Goal: Transaction & Acquisition: Purchase product/service

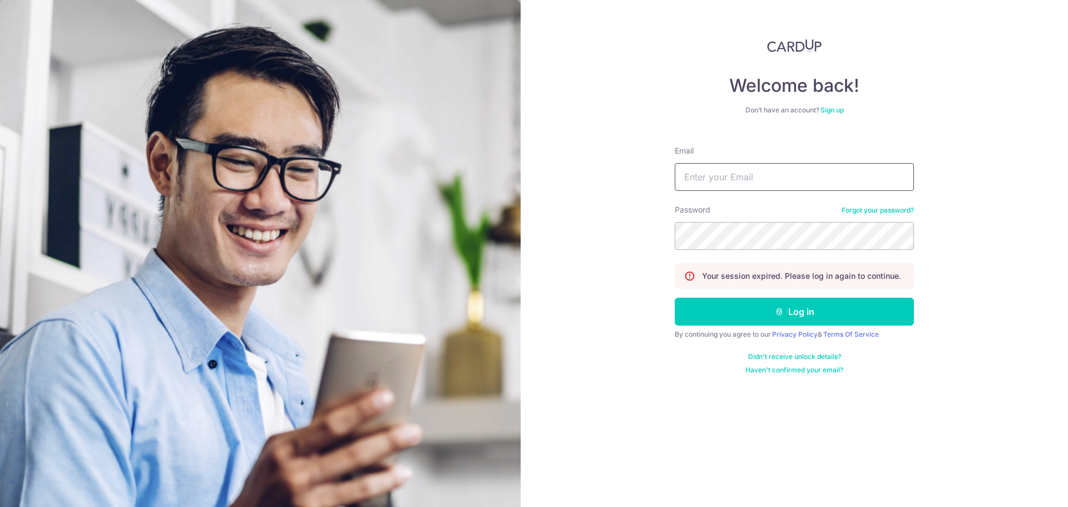
click at [704, 174] on input "Email" at bounding box center [794, 177] width 239 height 28
type input "wanyiyeo@gmail.com"
click at [675, 298] on button "Log in" at bounding box center [794, 312] width 239 height 28
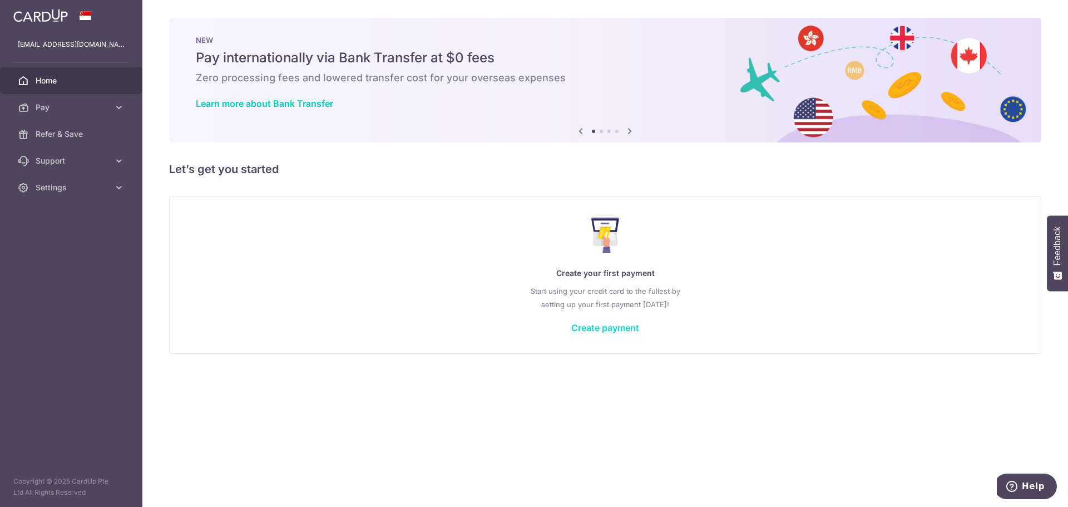
click at [596, 325] on link "Create payment" at bounding box center [605, 327] width 68 height 11
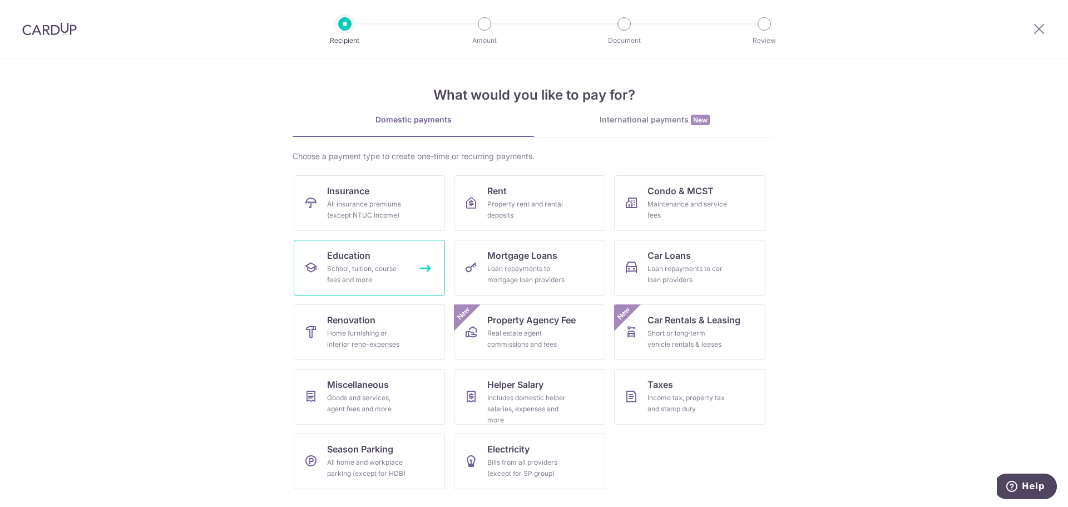
click at [389, 290] on link "Education School, tuition, course fees and more" at bounding box center [369, 268] width 151 height 56
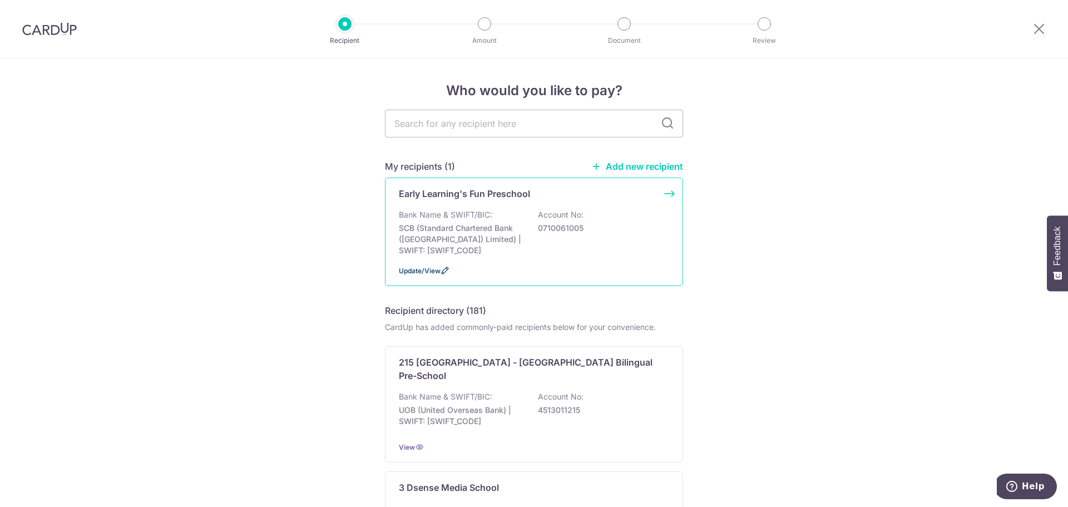
click at [426, 271] on span "Update/View" at bounding box center [420, 271] width 42 height 8
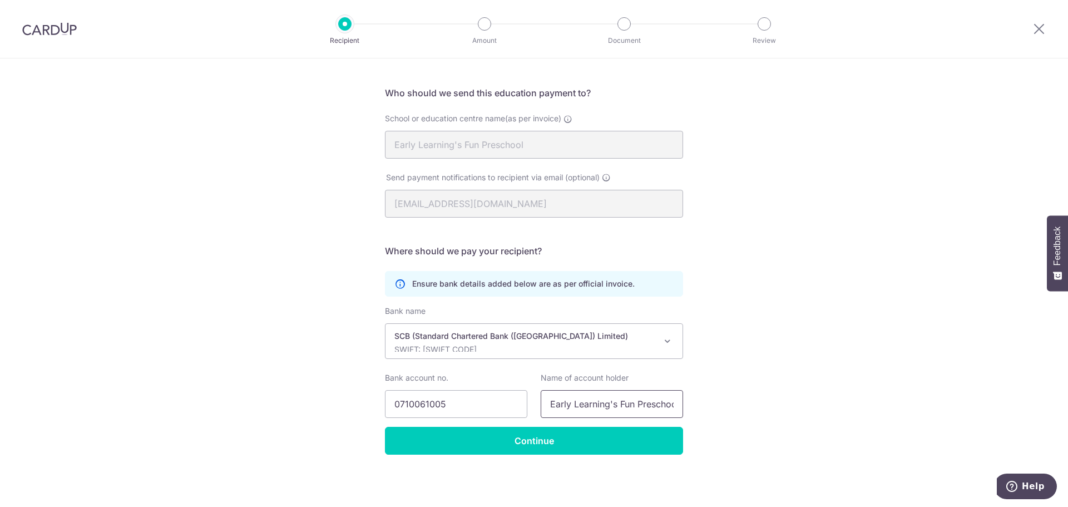
scroll to position [0, 22]
drag, startPoint x: 614, startPoint y: 401, endPoint x: 757, endPoint y: 403, distance: 143.0
click at [757, 403] on div "Recipient Details Your recipient does not need a CardUp account to receive your…" at bounding box center [534, 250] width 1068 height 514
click at [632, 412] on input "Early Learning's Fun Preschool P L" at bounding box center [612, 404] width 142 height 28
drag, startPoint x: 661, startPoint y: 407, endPoint x: 686, endPoint y: 406, distance: 25.1
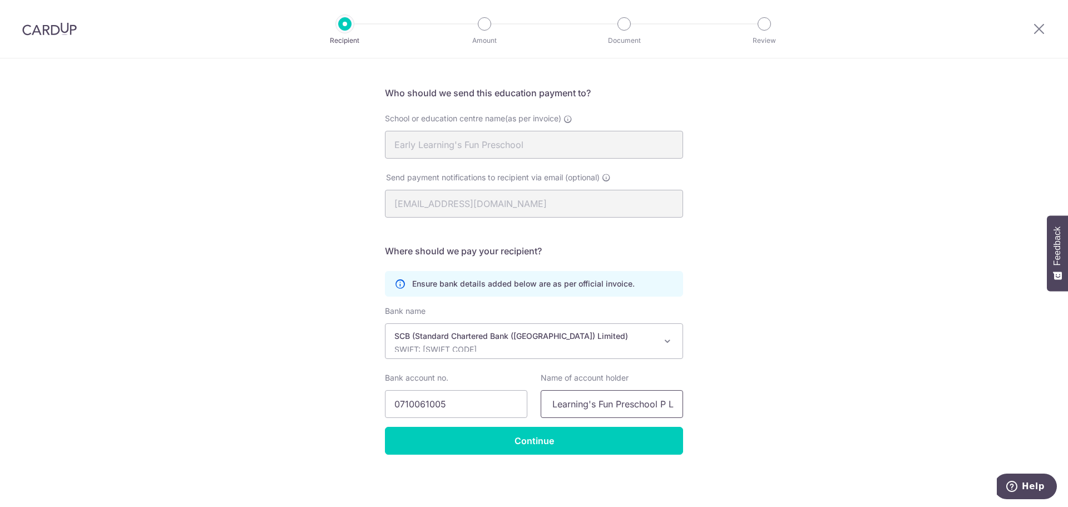
click at [686, 406] on div "Name of account holder Early Learning's Fun Preschool P L" at bounding box center [612, 395] width 156 height 46
type input "Early Learning's Fun Preschool"
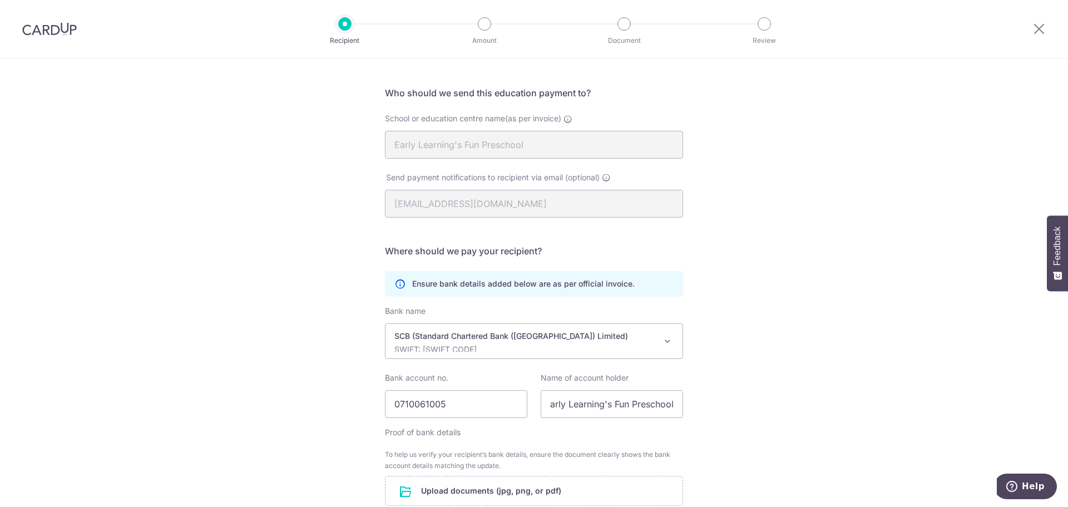
scroll to position [0, 0]
click at [728, 392] on div "Recipient Details Your recipient does not need a CardUp account to receive your…" at bounding box center [534, 312] width 1068 height 639
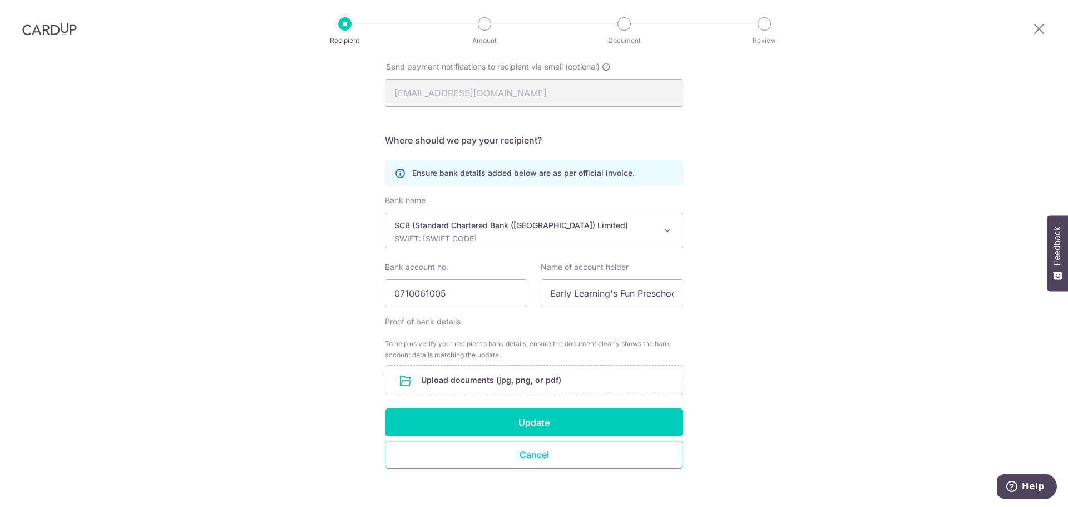
scroll to position [177, 0]
click at [651, 293] on input "Early Learning's Fun Preschool" at bounding box center [612, 293] width 142 height 28
click at [734, 288] on div "Recipient Details Your recipient does not need a CardUp account to receive your…" at bounding box center [534, 200] width 1068 height 639
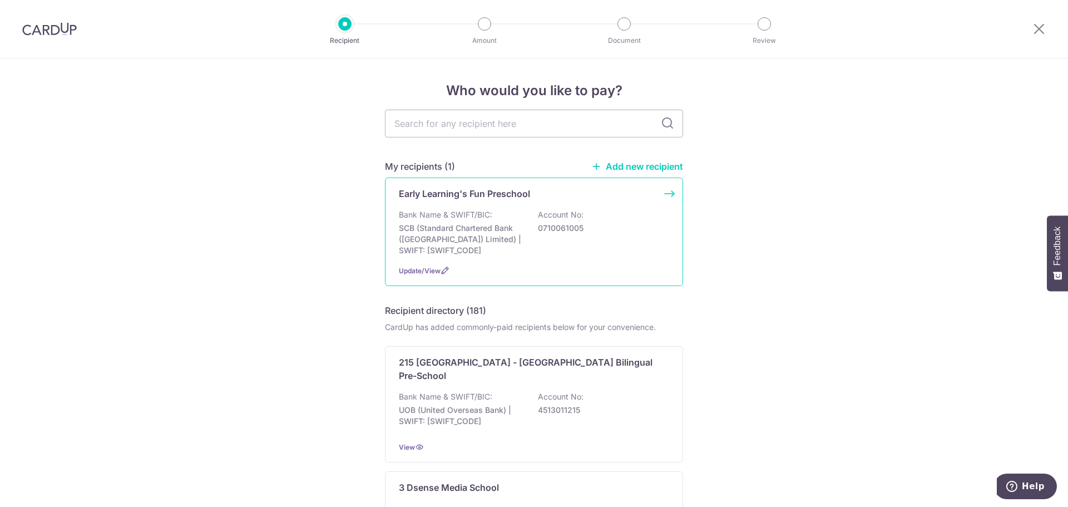
click at [666, 192] on div "Early Learning's Fun Preschool Bank Name & SWIFT/BIC: SCB (Standard Chartered B…" at bounding box center [534, 232] width 298 height 109
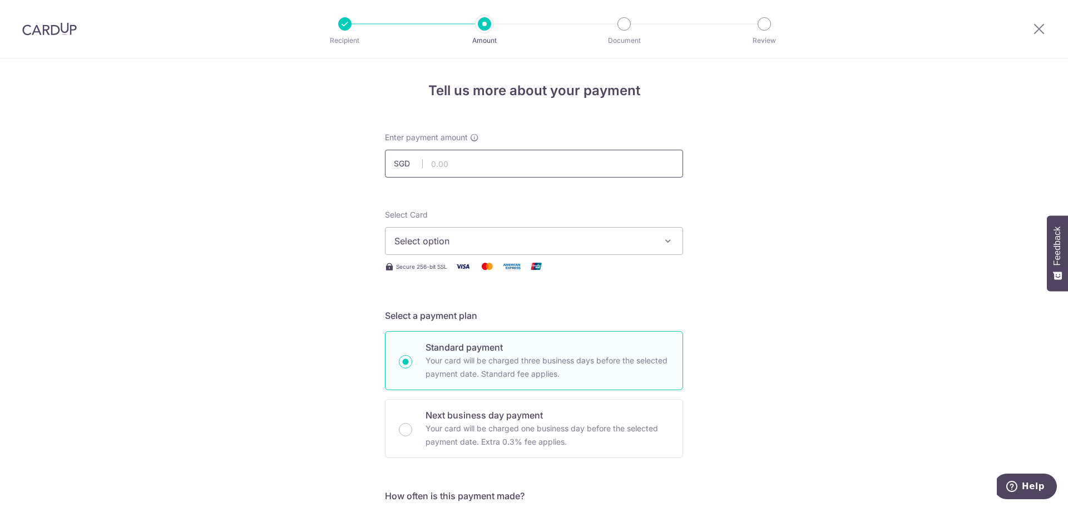
click at [489, 151] on input "text" at bounding box center [534, 164] width 298 height 28
type input "1,335.00"
click at [482, 253] on button "Select option" at bounding box center [534, 241] width 298 height 28
click at [467, 267] on span "Add credit card" at bounding box center [544, 272] width 259 height 11
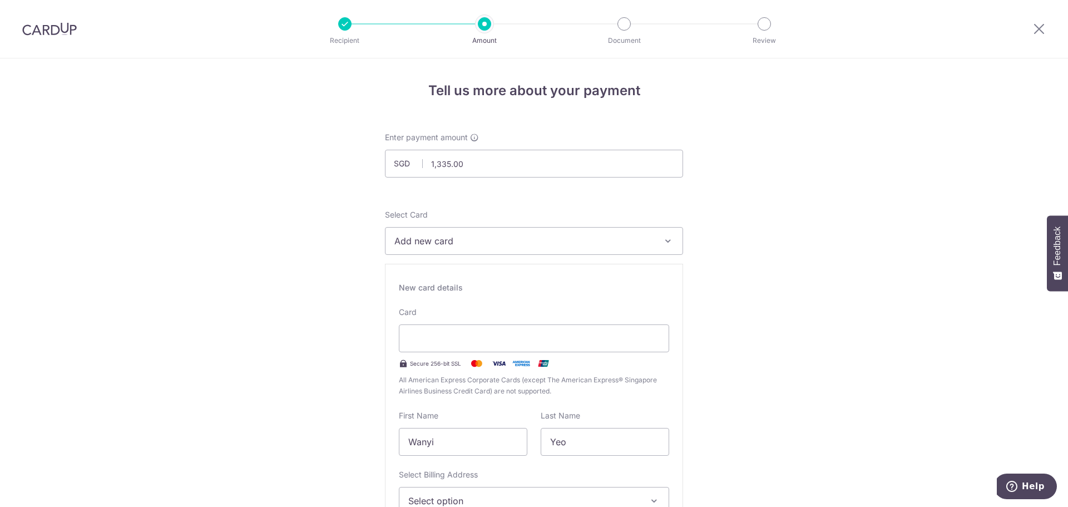
click at [467, 245] on span "Add new card" at bounding box center [524, 240] width 259 height 13
click at [451, 319] on span "**** 5244" at bounding box center [442, 320] width 43 height 13
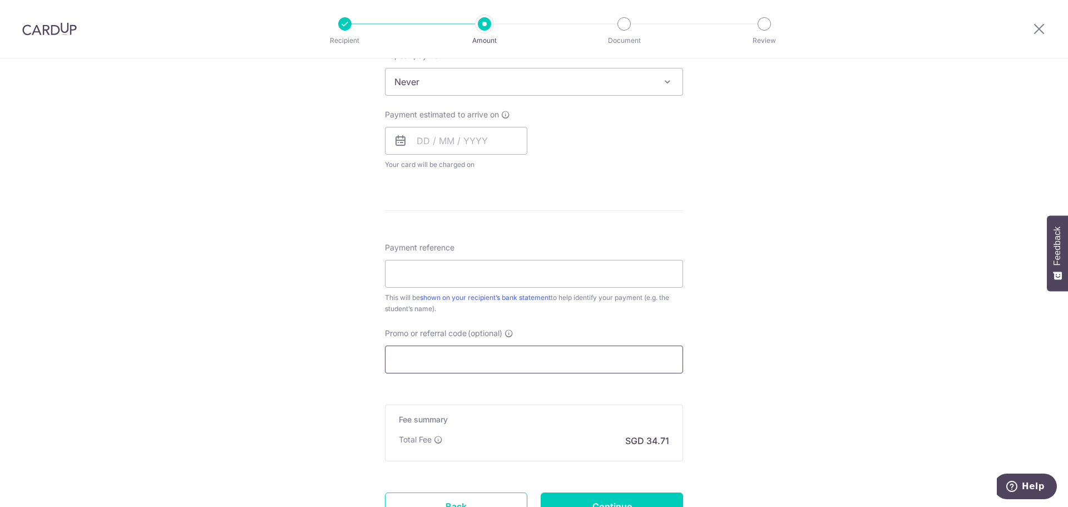
scroll to position [501, 0]
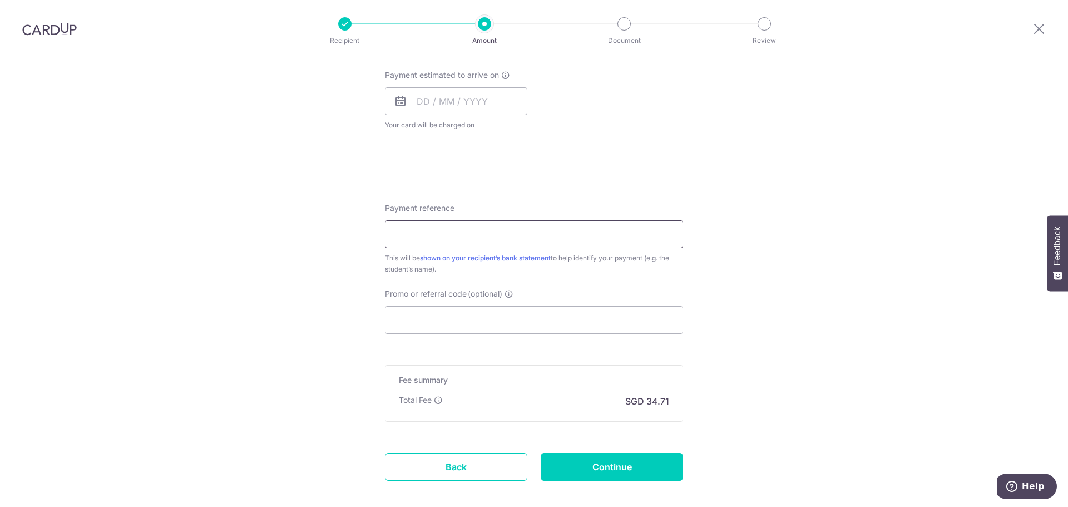
click at [428, 236] on input "Payment reference" at bounding box center [534, 234] width 298 height 28
paste input "ZHEREN,DAVIDG490"
type input "ZHEREN,DAVIDG490"
click at [757, 235] on div "Tell us more about your payment Enter payment amount SGD 1,335.00 1335.00 Selec…" at bounding box center [534, 61] width 1068 height 1007
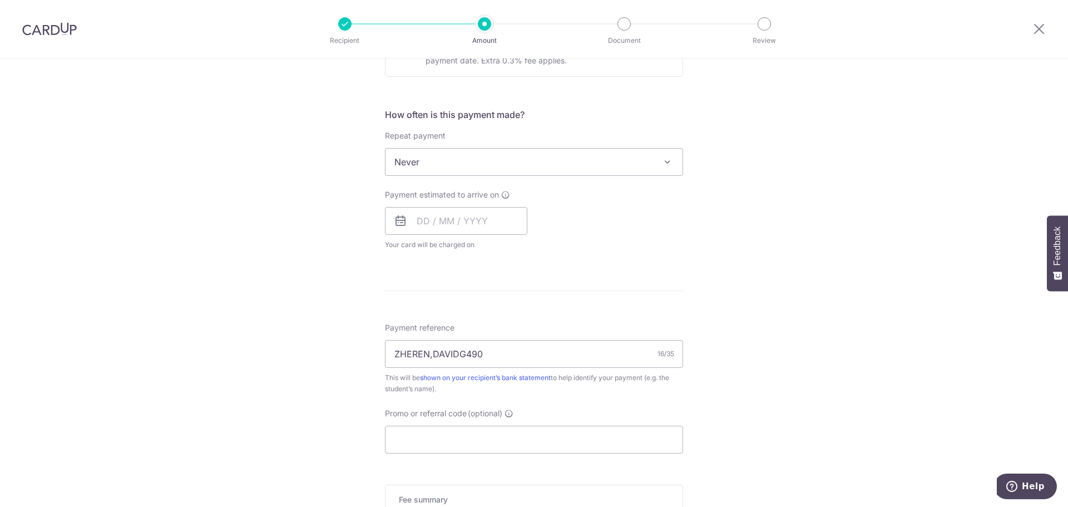
scroll to position [558, 0]
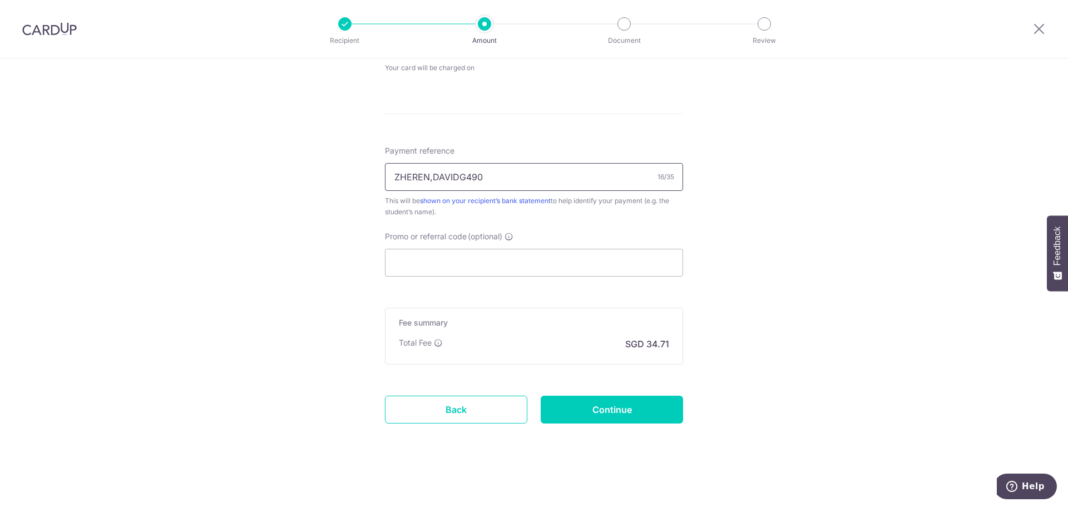
drag, startPoint x: 493, startPoint y: 182, endPoint x: 252, endPoint y: 165, distance: 242.1
click at [252, 166] on div "Tell us more about your payment Enter payment amount SGD 1,335.00 1335.00 Selec…" at bounding box center [534, 3] width 1068 height 1007
click at [403, 260] on input "Promo or referral code (optional)" at bounding box center [534, 263] width 298 height 28
paste input "ZHEREN,DAVIDG490"
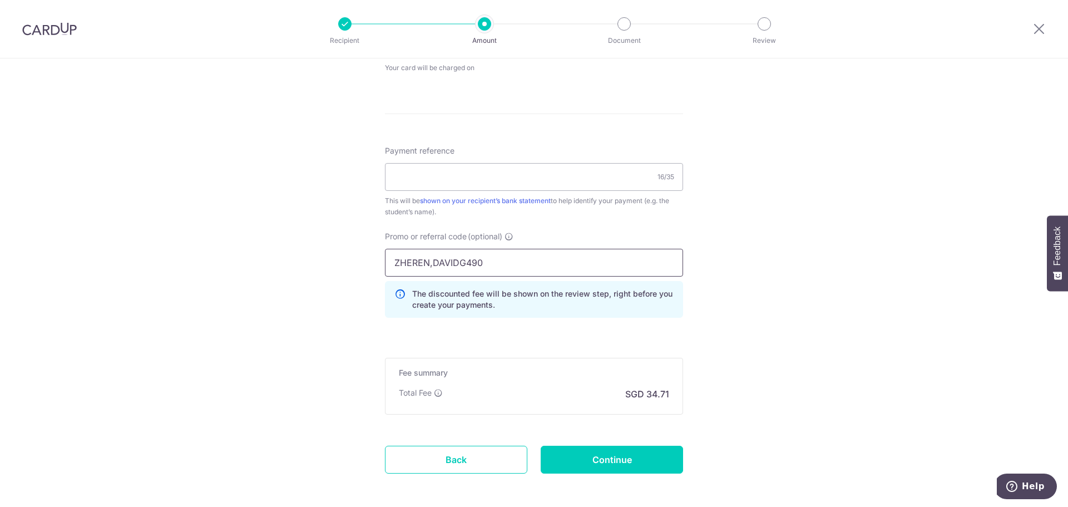
type input "ZHEREN,DAVIDG490"
click at [765, 279] on div "Tell us more about your payment Enter payment amount SGD 1,335.00 1335.00 Selec…" at bounding box center [534, 28] width 1068 height 1057
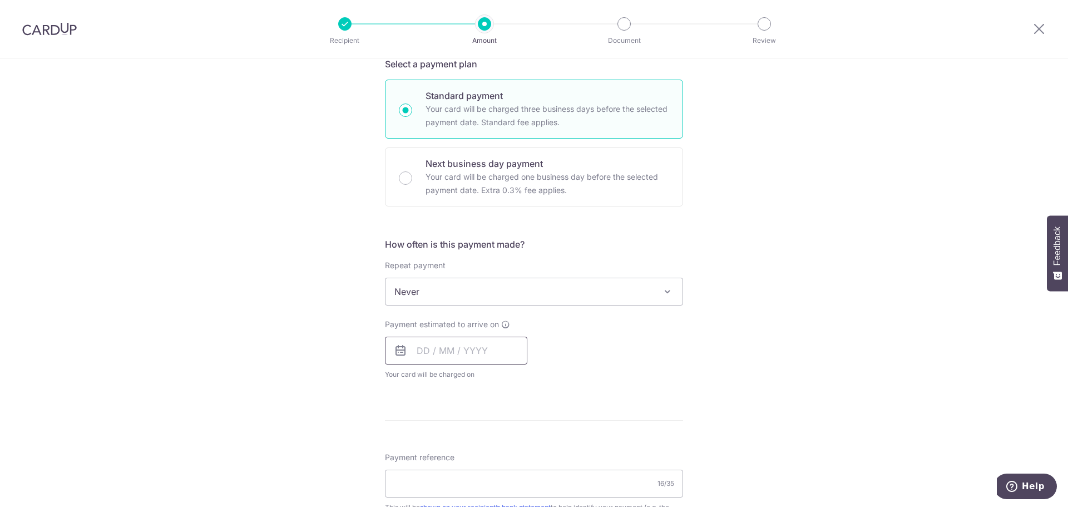
scroll to position [224, 0]
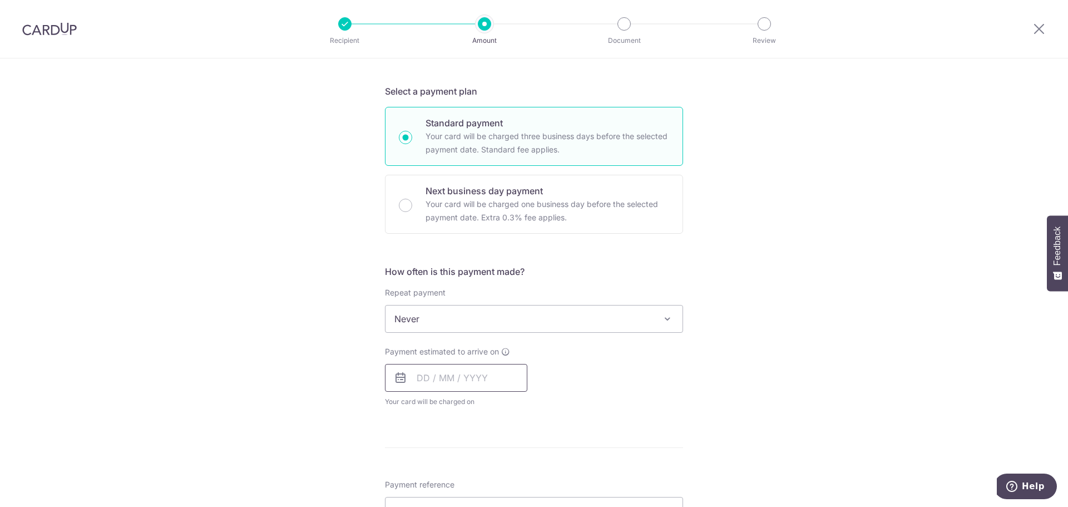
click at [430, 391] on input "text" at bounding box center [456, 378] width 142 height 28
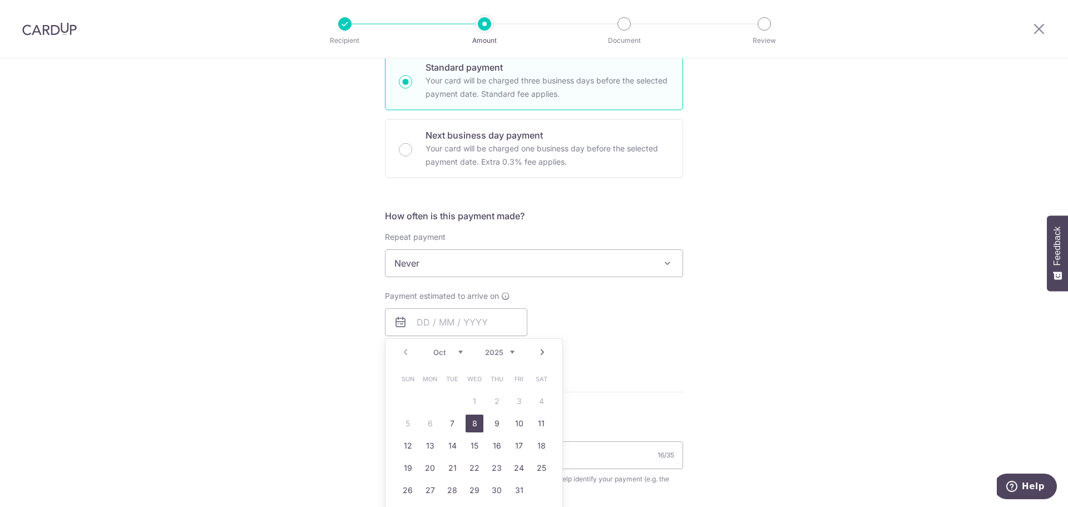
click at [475, 421] on link "8" at bounding box center [475, 424] width 18 height 18
type input "[DATE]"
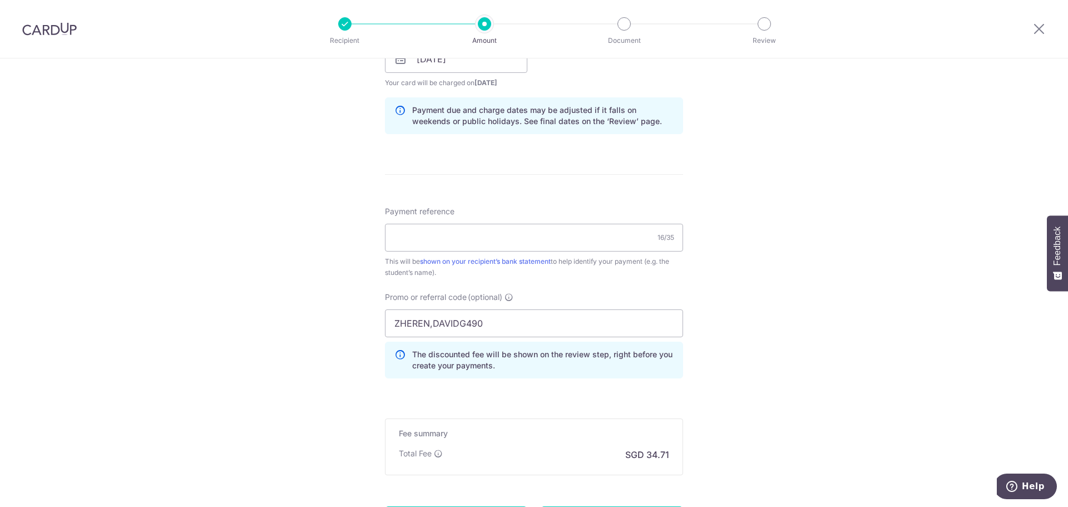
scroll to position [612, 0]
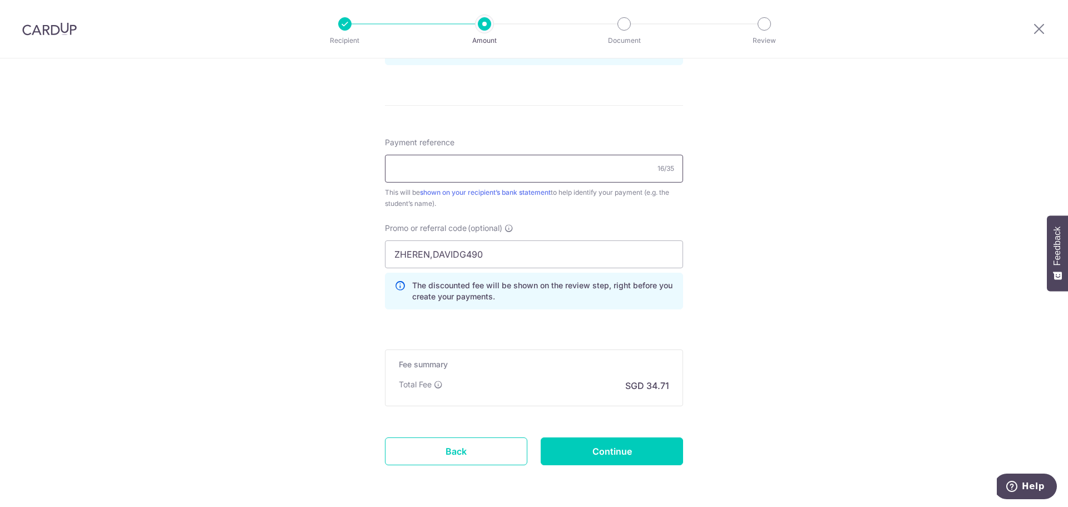
click at [426, 179] on input "Payment reference" at bounding box center [534, 169] width 298 height 28
type input "Gan Yikai Asher"
click at [627, 452] on input "Continue" at bounding box center [612, 451] width 142 height 28
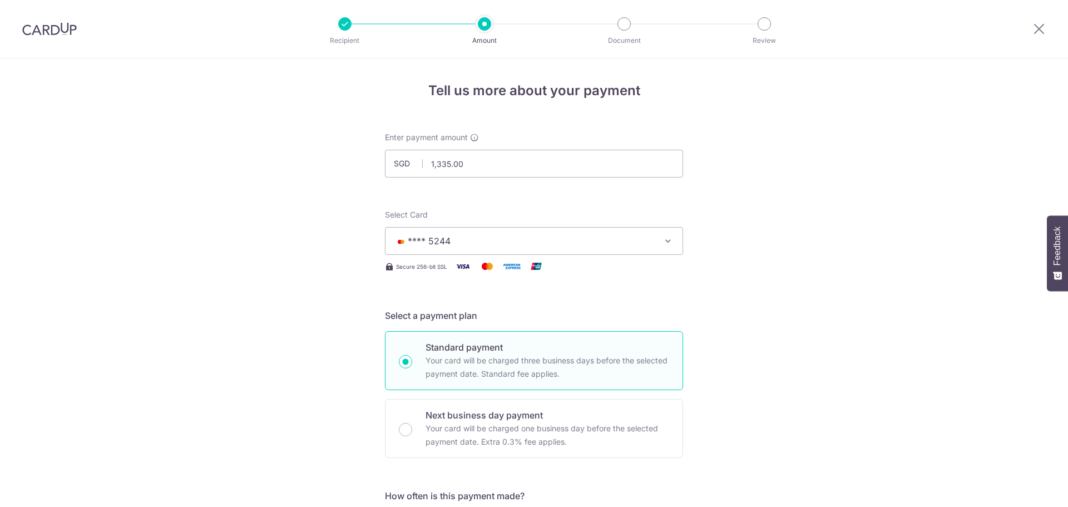
scroll to position [669, 0]
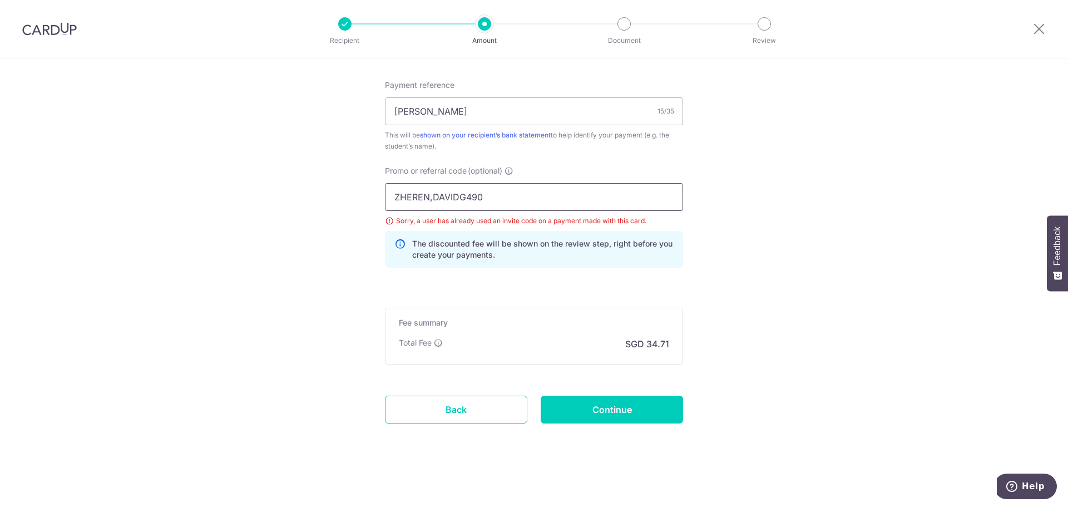
drag, startPoint x: 540, startPoint y: 201, endPoint x: 267, endPoint y: 194, distance: 272.8
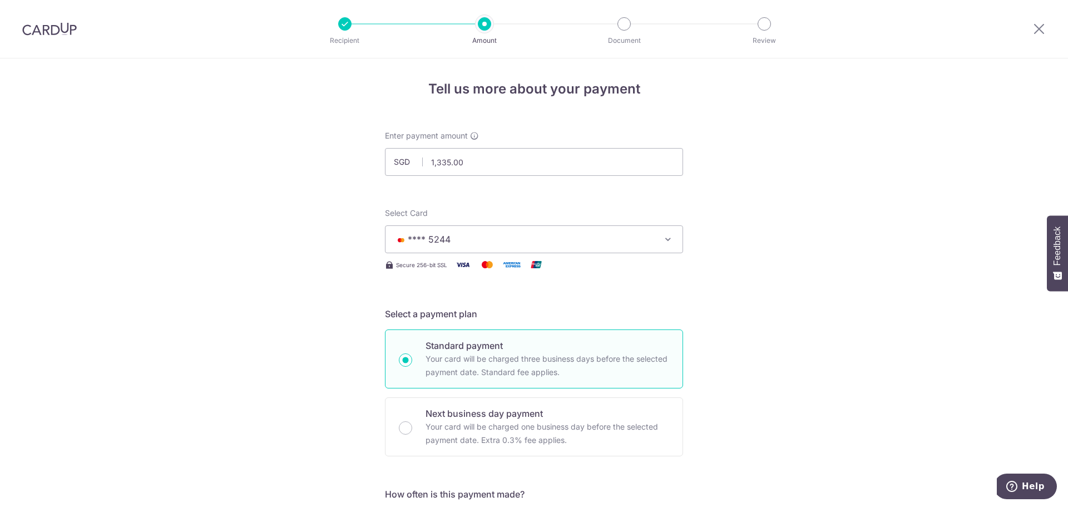
scroll to position [0, 0]
click at [430, 238] on span "**** 5244" at bounding box center [429, 240] width 43 height 11
click at [434, 267] on span "Add credit card" at bounding box center [544, 272] width 259 height 11
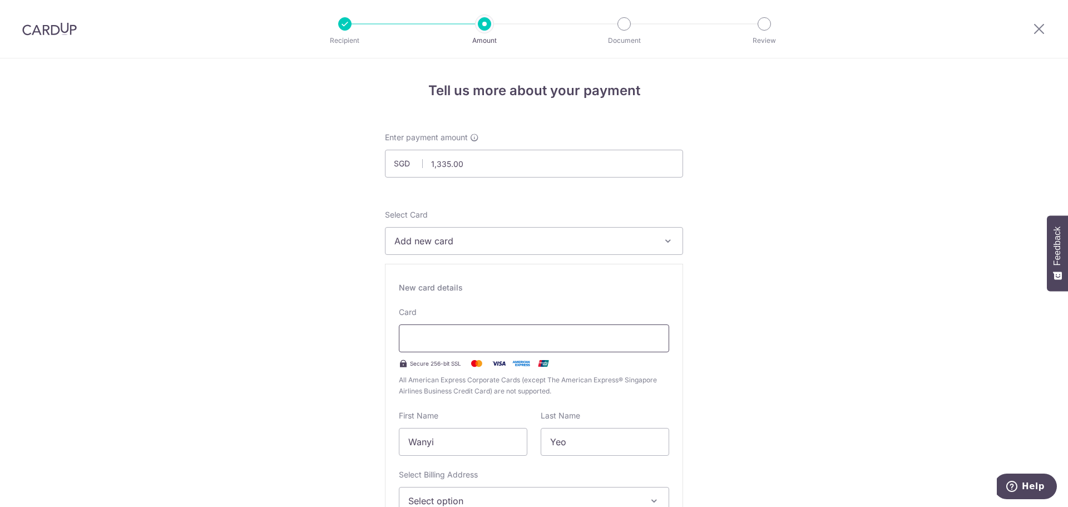
click at [431, 326] on div at bounding box center [534, 338] width 270 height 28
click at [436, 331] on div at bounding box center [534, 338] width 270 height 28
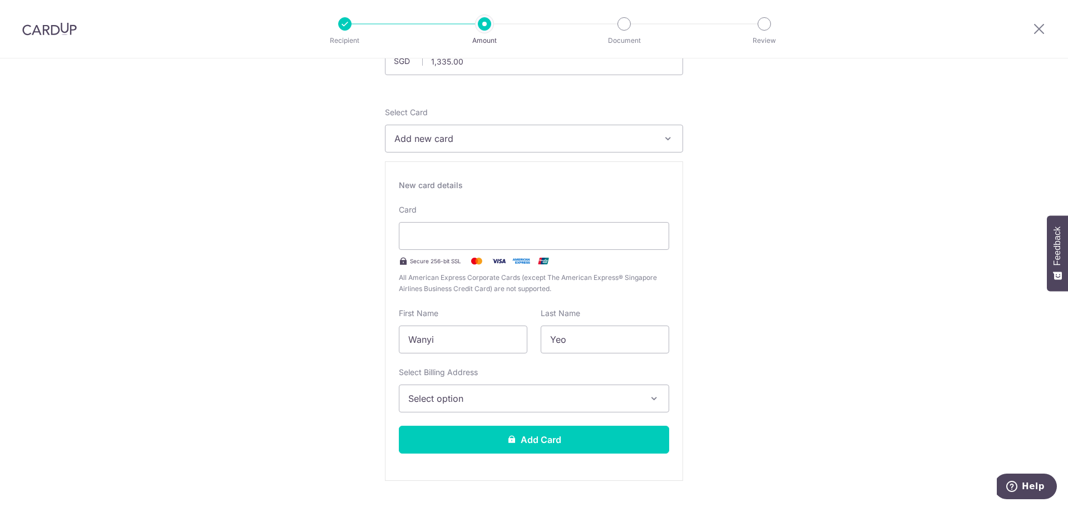
scroll to position [111, 0]
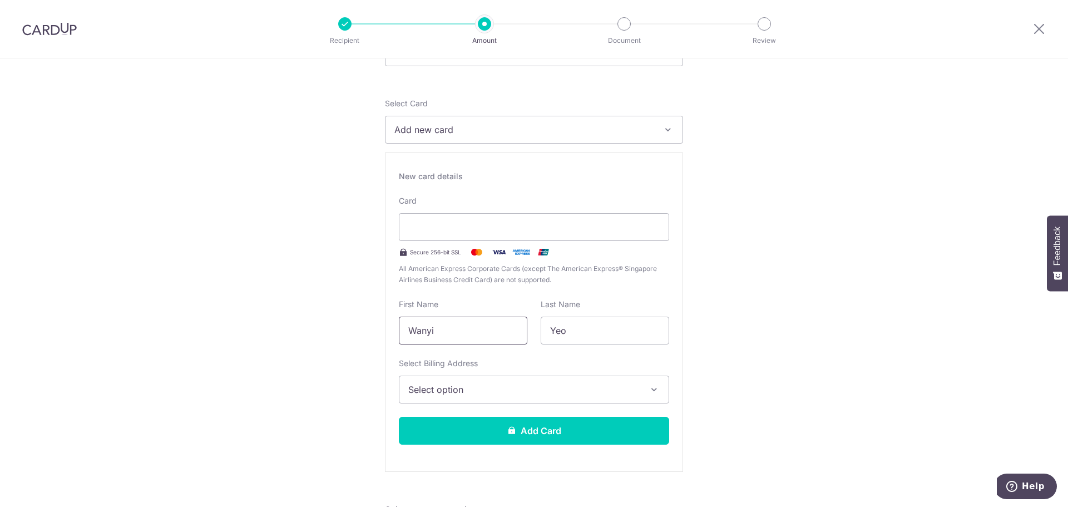
drag, startPoint x: 442, startPoint y: 333, endPoint x: 261, endPoint y: 325, distance: 181.6
type input "[PERSON_NAME]"
type input "Gan"
click at [411, 389] on span "Select option" at bounding box center [523, 389] width 231 height 13
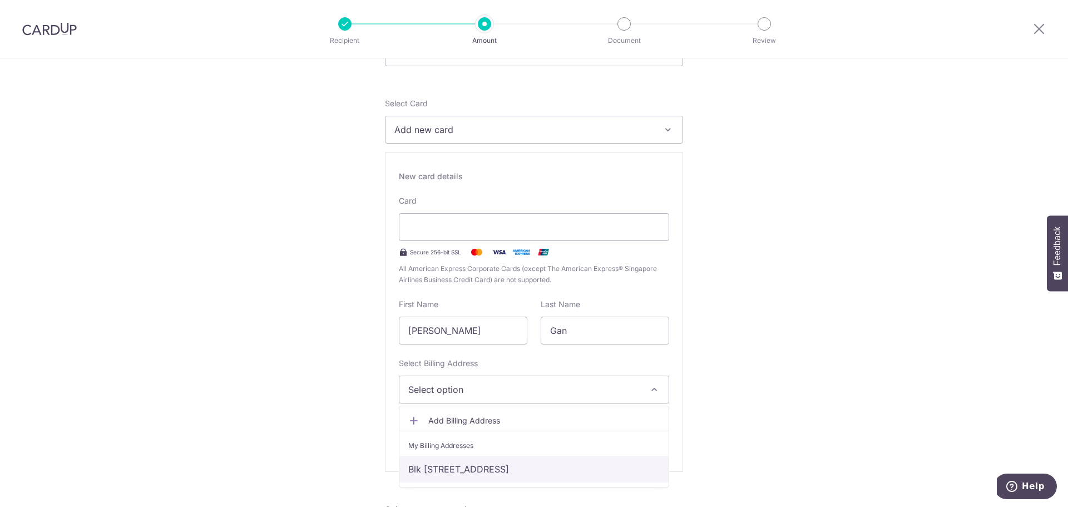
click at [441, 471] on link "Blk [STREET_ADDRESS]" at bounding box center [534, 469] width 269 height 27
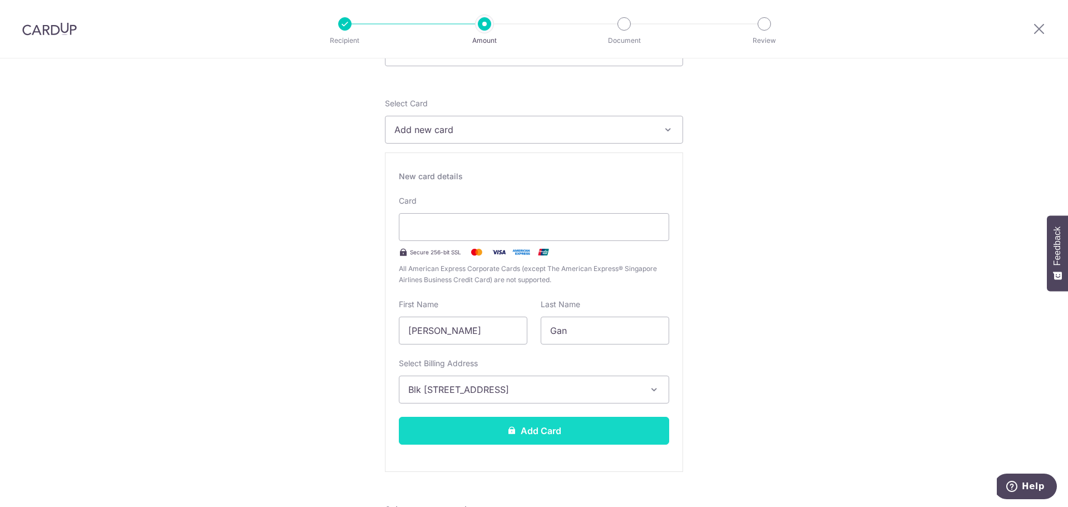
click at [437, 428] on button "Add Card" at bounding box center [534, 431] width 270 height 28
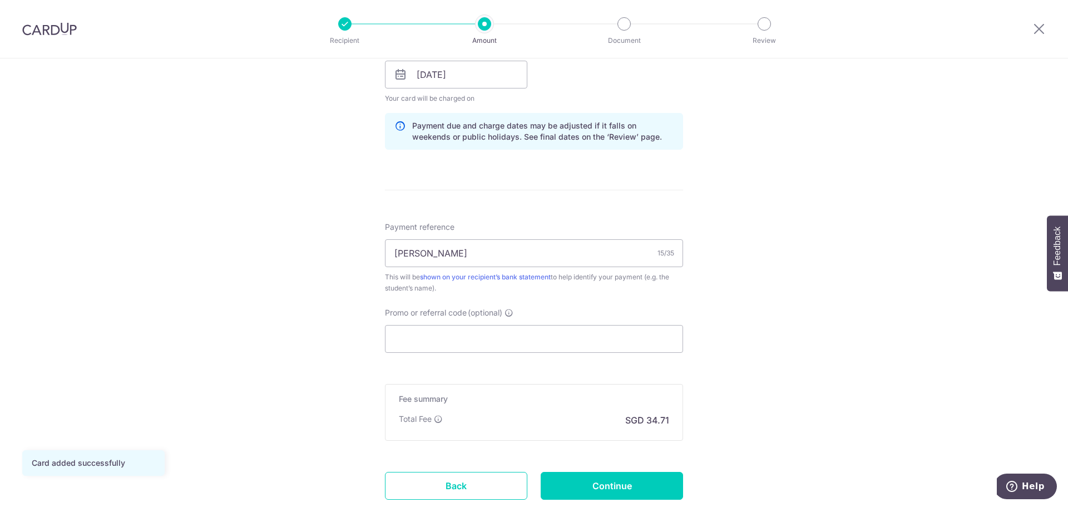
scroll to position [556, 0]
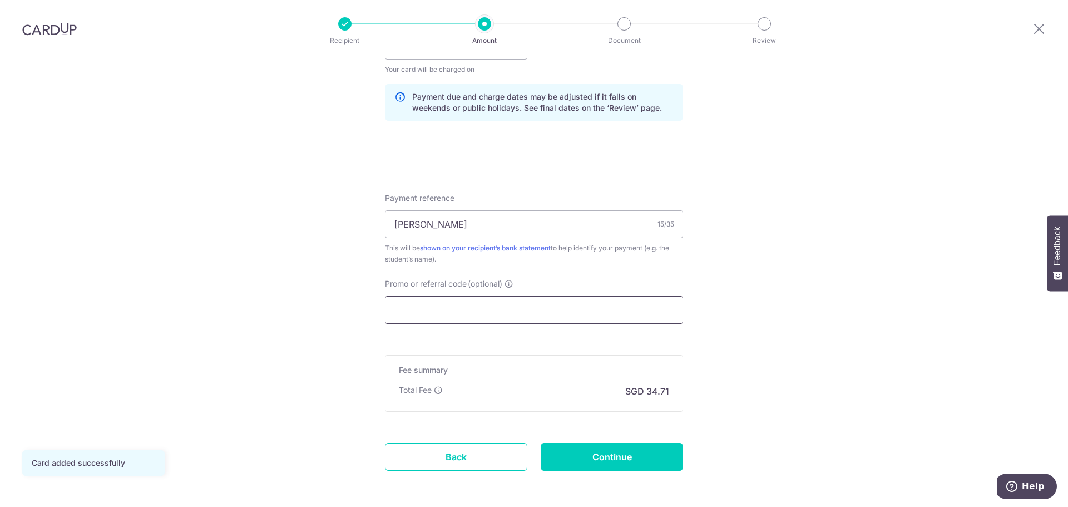
click at [432, 303] on input "Promo or referral code (optional)" at bounding box center [534, 310] width 298 height 28
paste input "ZHEREN,DAVIDG490"
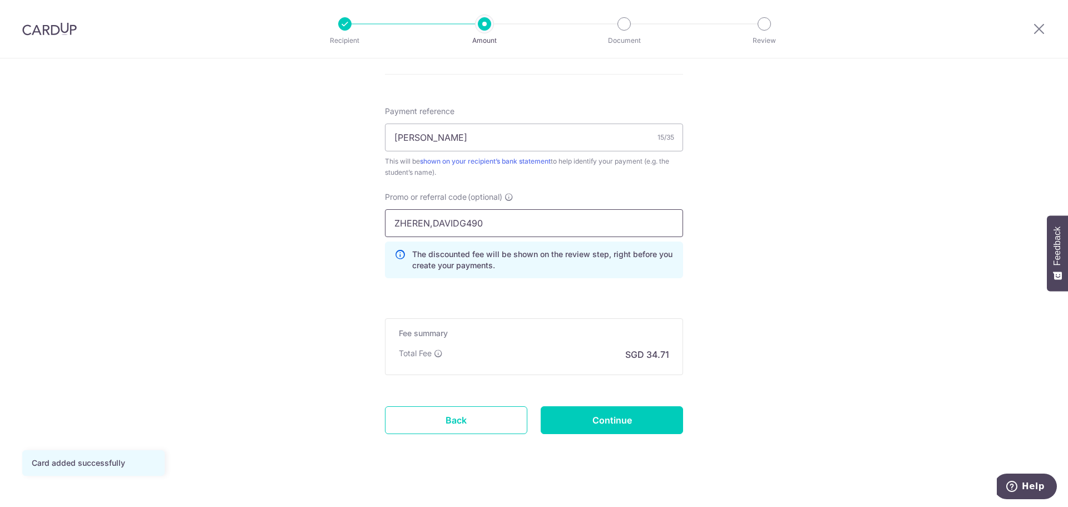
scroll to position [654, 0]
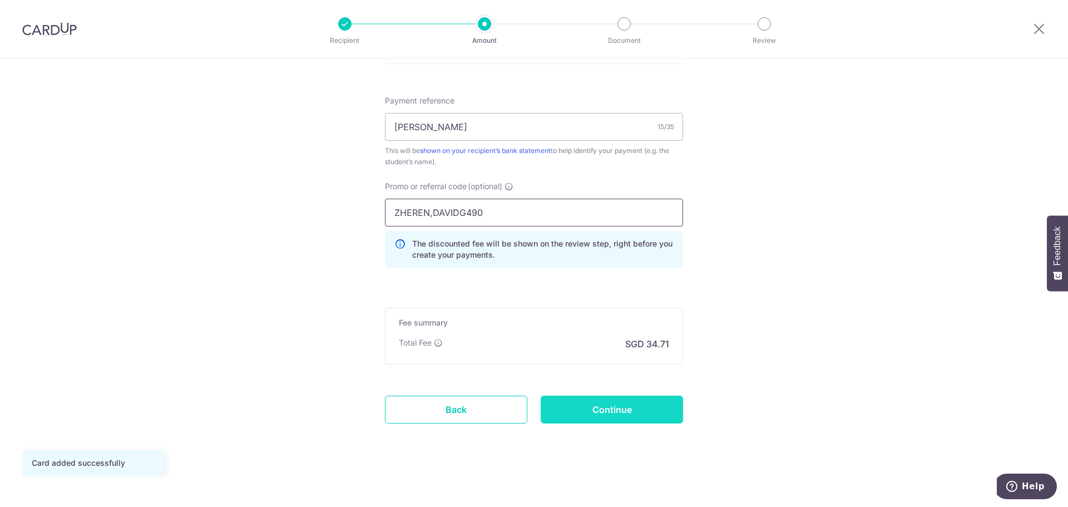
type input "ZHEREN,DAVIDG490"
click at [646, 407] on input "Continue" at bounding box center [612, 410] width 142 height 28
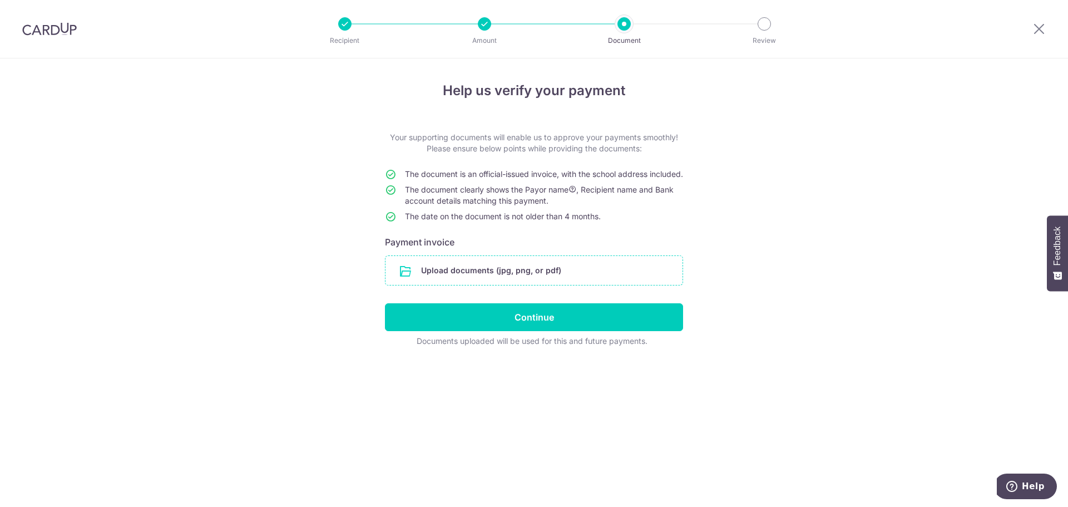
click at [499, 285] on input "file" at bounding box center [534, 270] width 297 height 29
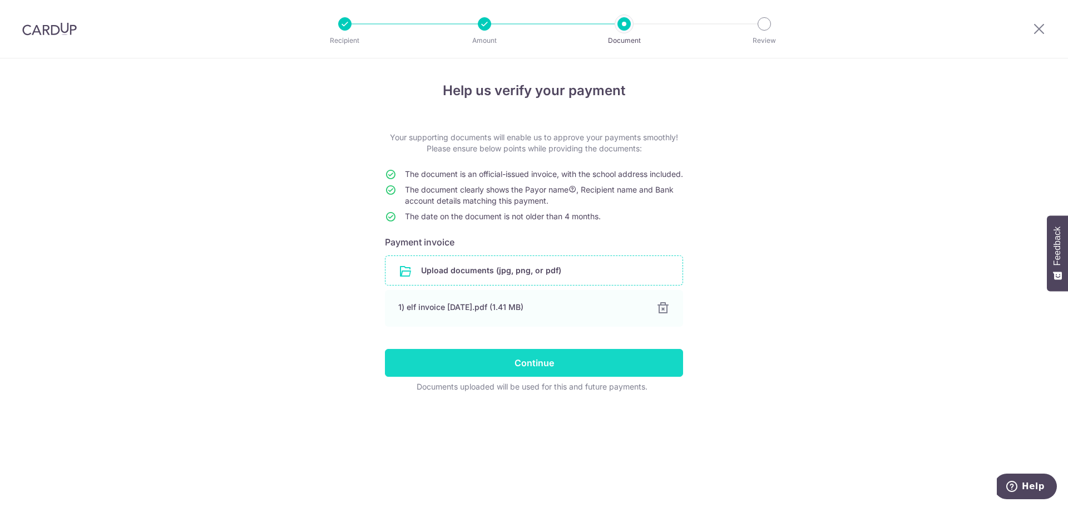
click at [524, 377] on input "Continue" at bounding box center [534, 363] width 298 height 28
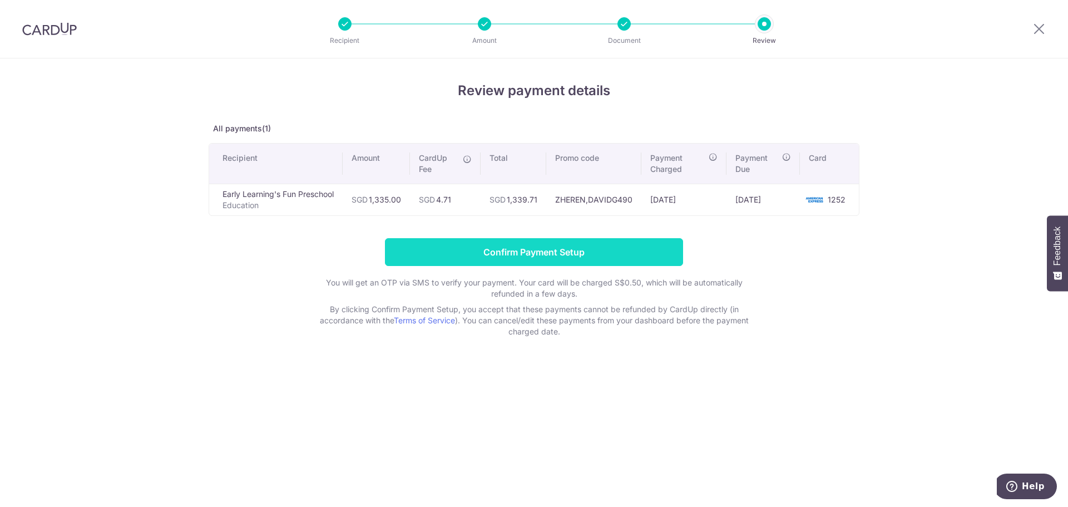
click at [464, 250] on input "Confirm Payment Setup" at bounding box center [534, 252] width 298 height 28
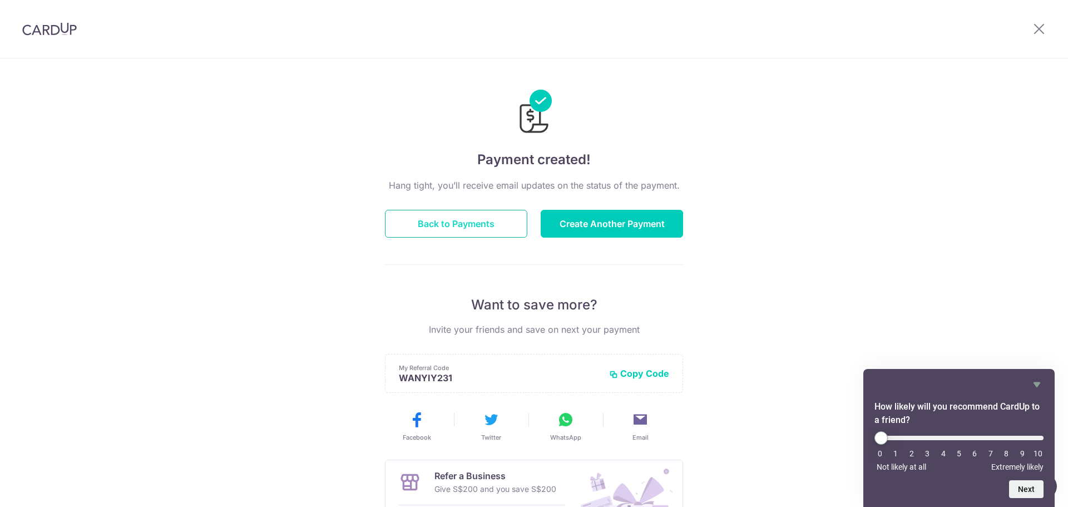
click at [479, 223] on button "Back to Payments" at bounding box center [456, 224] width 142 height 28
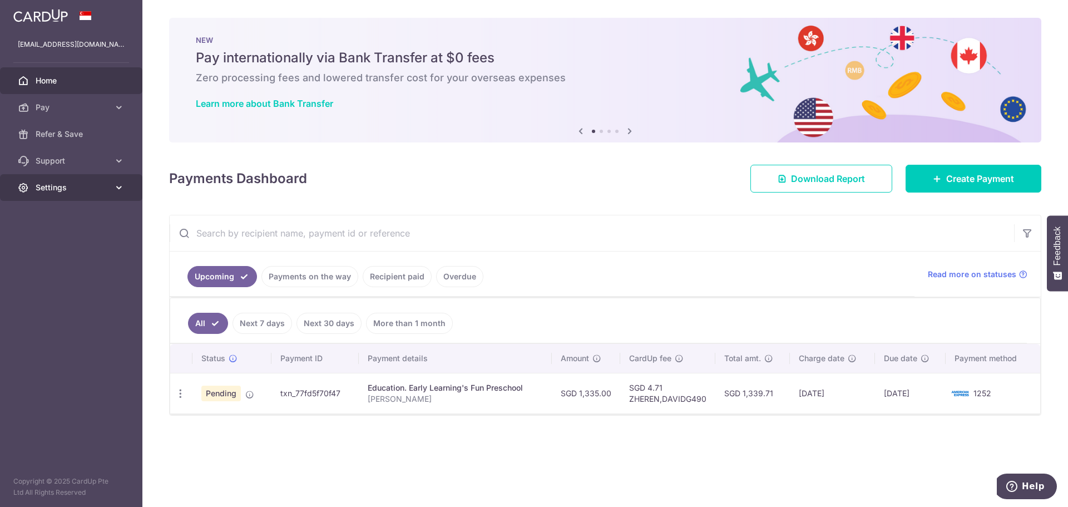
click at [124, 193] on icon at bounding box center [119, 187] width 11 height 11
click at [50, 239] on span "Logout" at bounding box center [72, 240] width 73 height 11
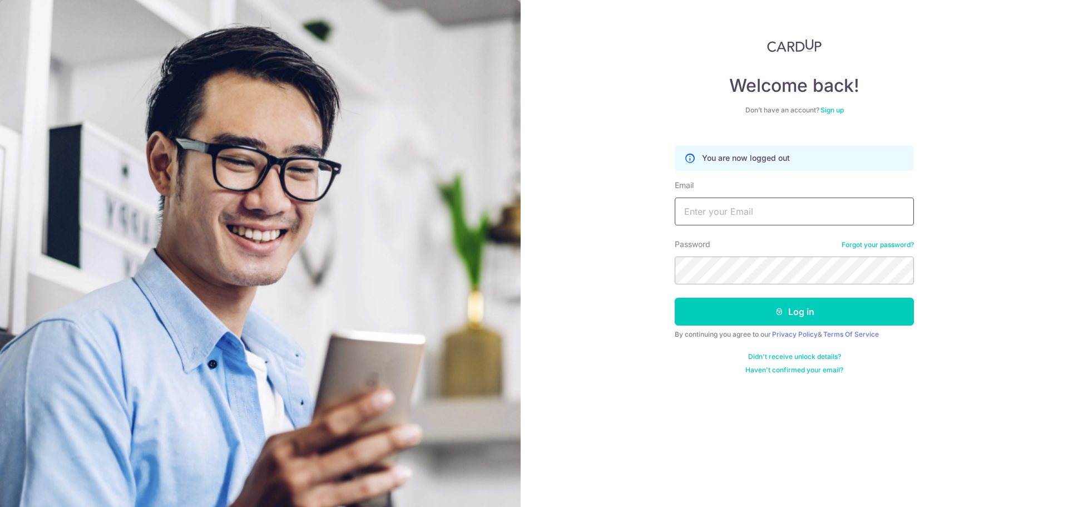
click at [750, 221] on input "Email" at bounding box center [794, 212] width 239 height 28
type input "[EMAIL_ADDRESS][DOMAIN_NAME]"
click at [675, 298] on button "Log in" at bounding box center [794, 312] width 239 height 28
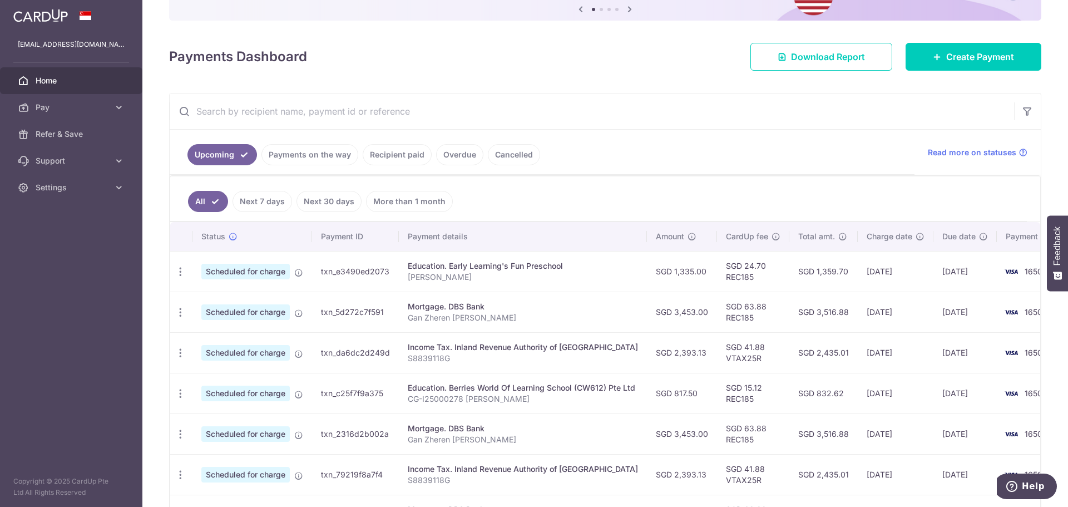
scroll to position [167, 0]
